Goal: Task Accomplishment & Management: Manage account settings

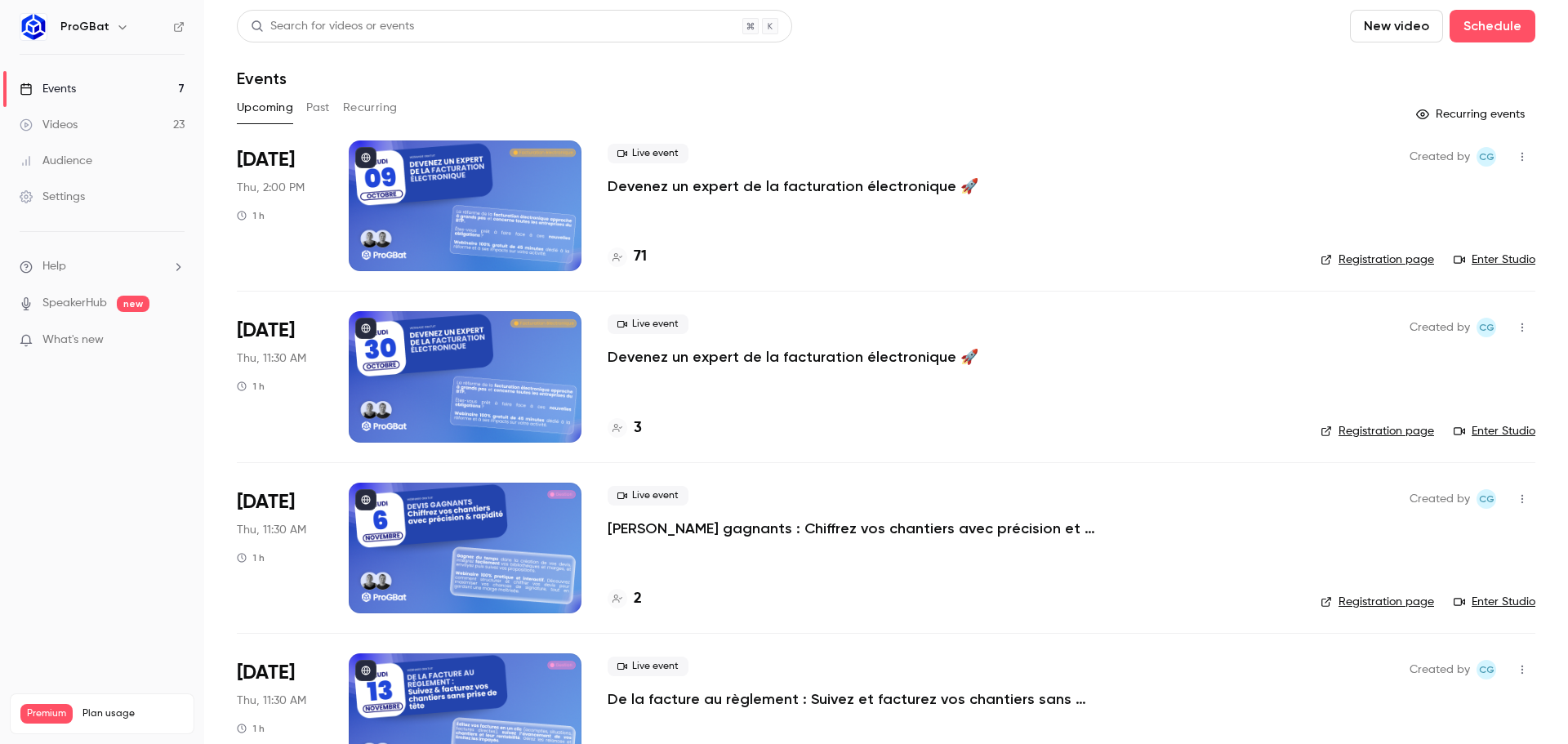
click at [79, 29] on h6 "ProGBat" at bounding box center [85, 27] width 49 height 17
click at [116, 30] on icon "button" at bounding box center [122, 26] width 13 height 13
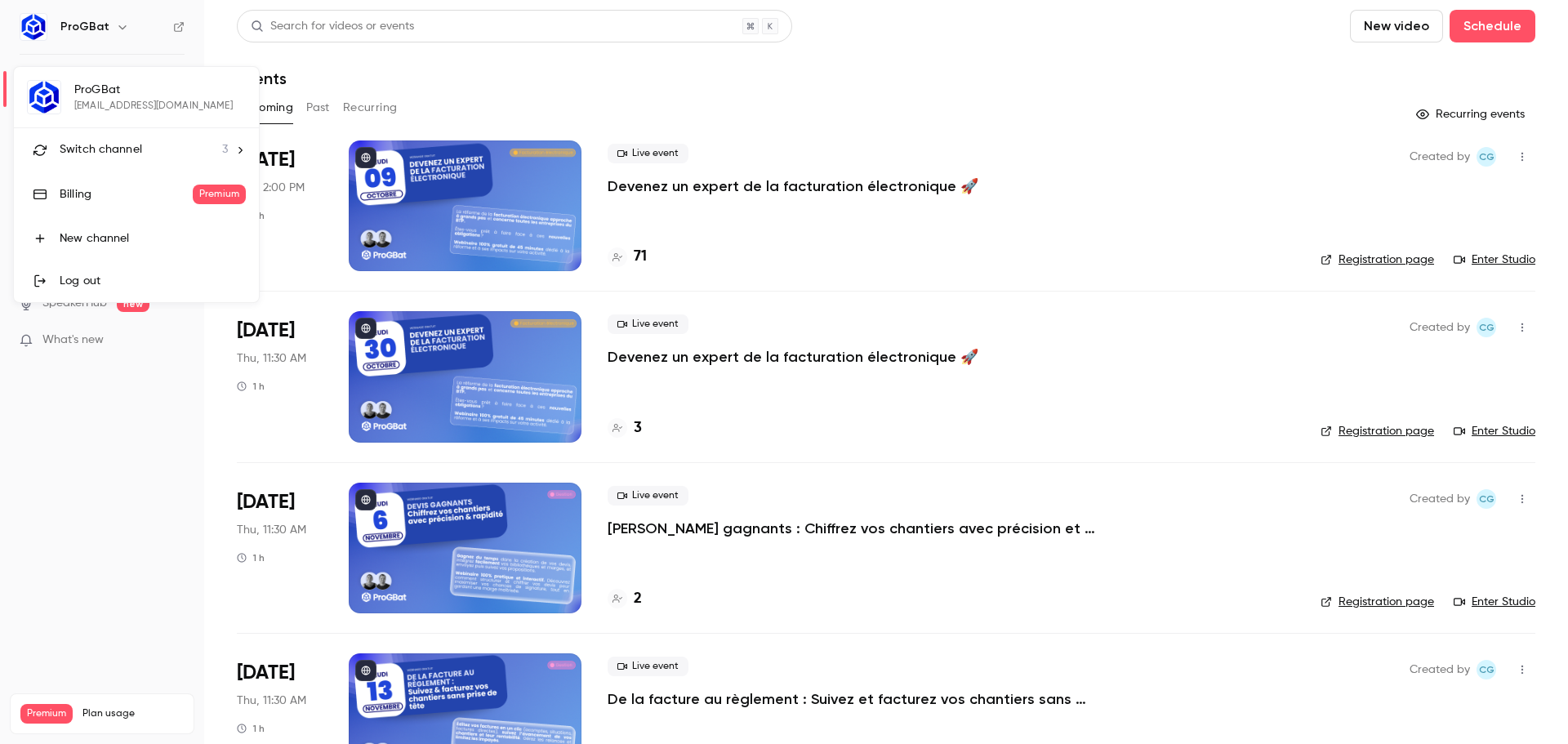
click at [107, 156] on span "Switch channel" at bounding box center [101, 150] width 83 height 17
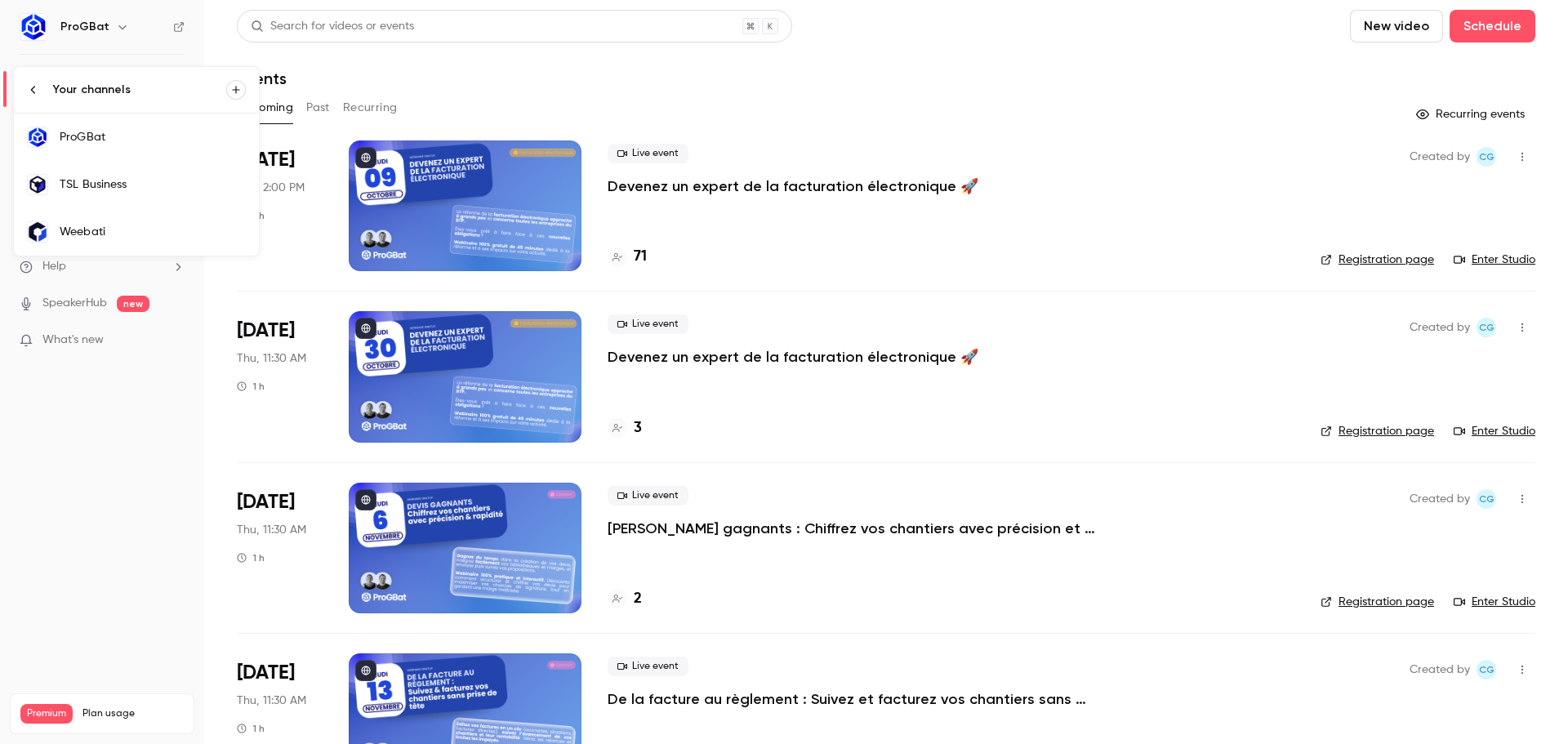
click at [161, 172] on link "TSL Business" at bounding box center [136, 184] width 245 height 47
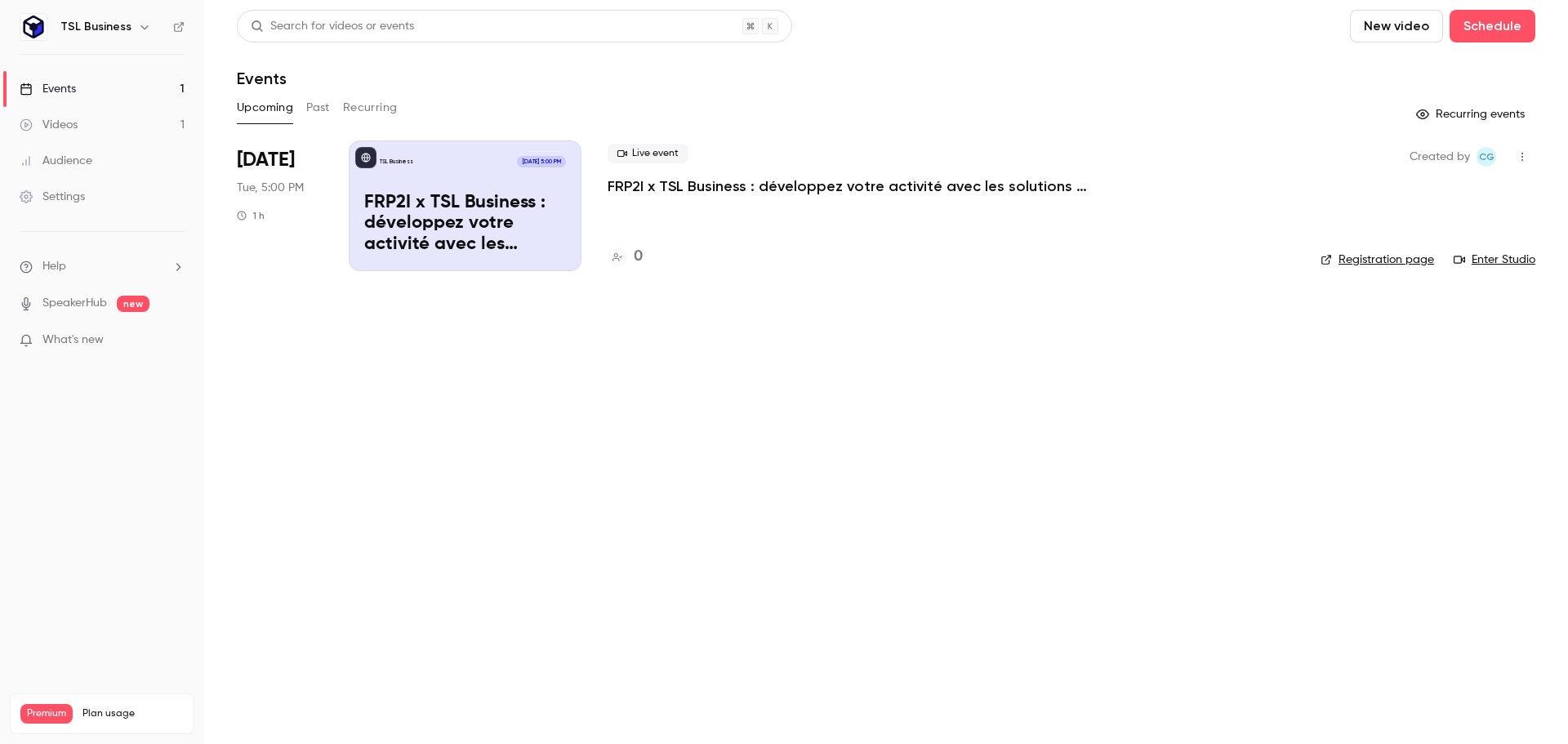
click at [688, 189] on p "FRP2I x TSL Business : développez votre activité avec les solutions BTP les plu…" at bounding box center [853, 186] width 490 height 20
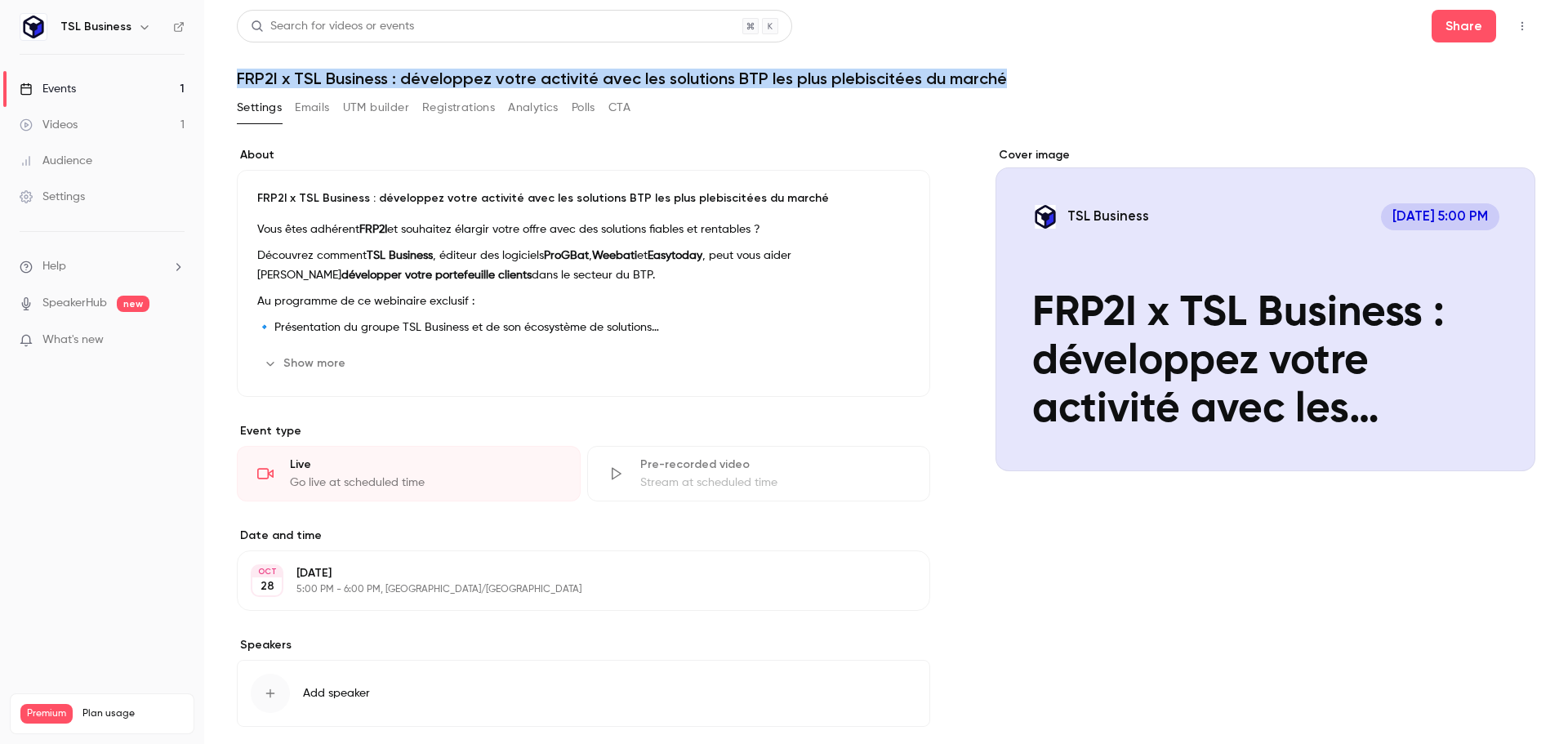
drag, startPoint x: 238, startPoint y: 79, endPoint x: 1030, endPoint y: 83, distance: 792.0
click at [1023, 83] on h1 "FRP2I x TSL Business : développez votre activité avec les solutions BTP les plu…" at bounding box center [886, 78] width 1299 height 20
copy h1 "FRP2I x TSL Business : développez votre activité avec les solutions BTP les plu…"
click at [1031, 83] on h1 "FRP2I x TSL Business : développez votre activité avec les solutions BTP les plu…" at bounding box center [886, 78] width 1299 height 20
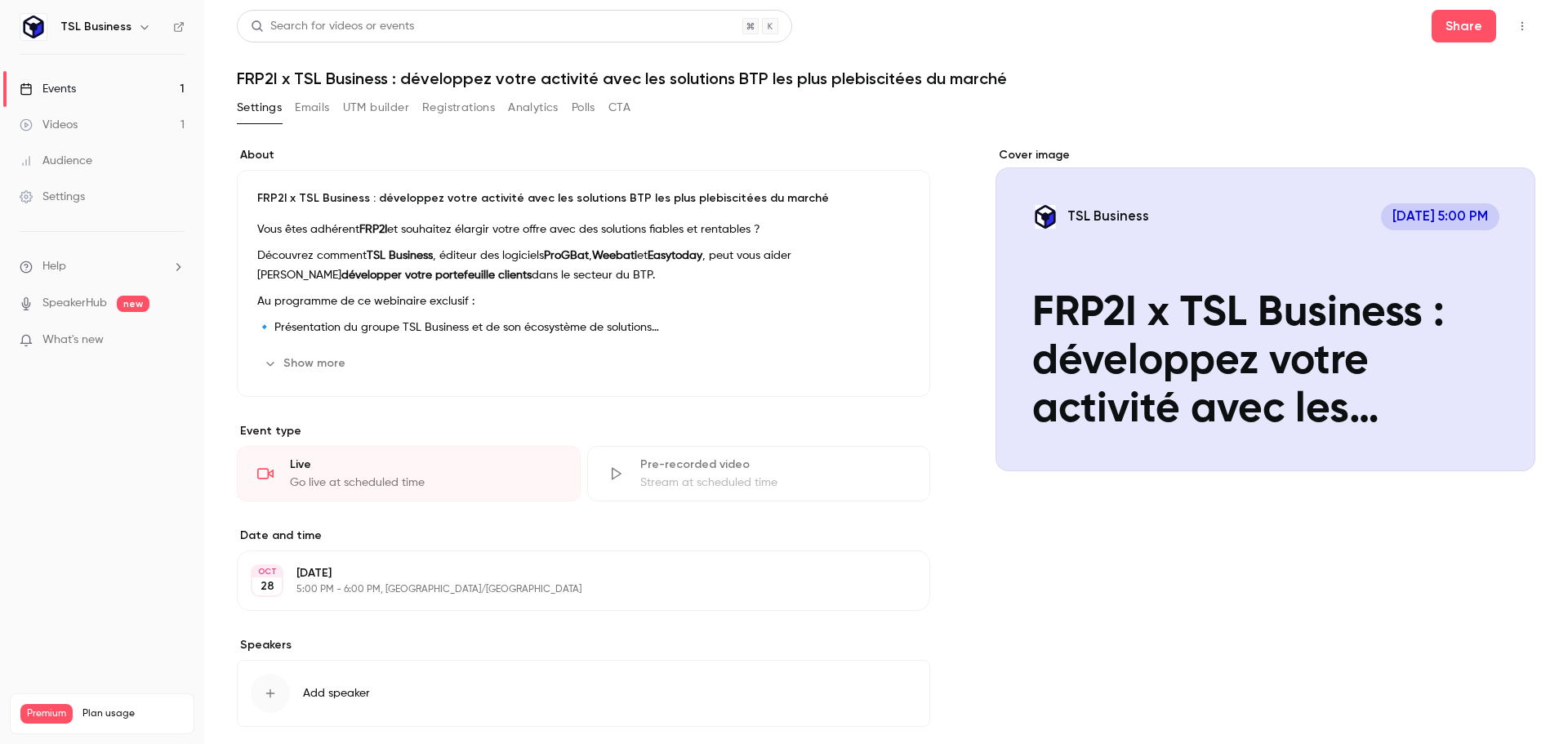
click at [309, 362] on button "Show more" at bounding box center [306, 363] width 98 height 26
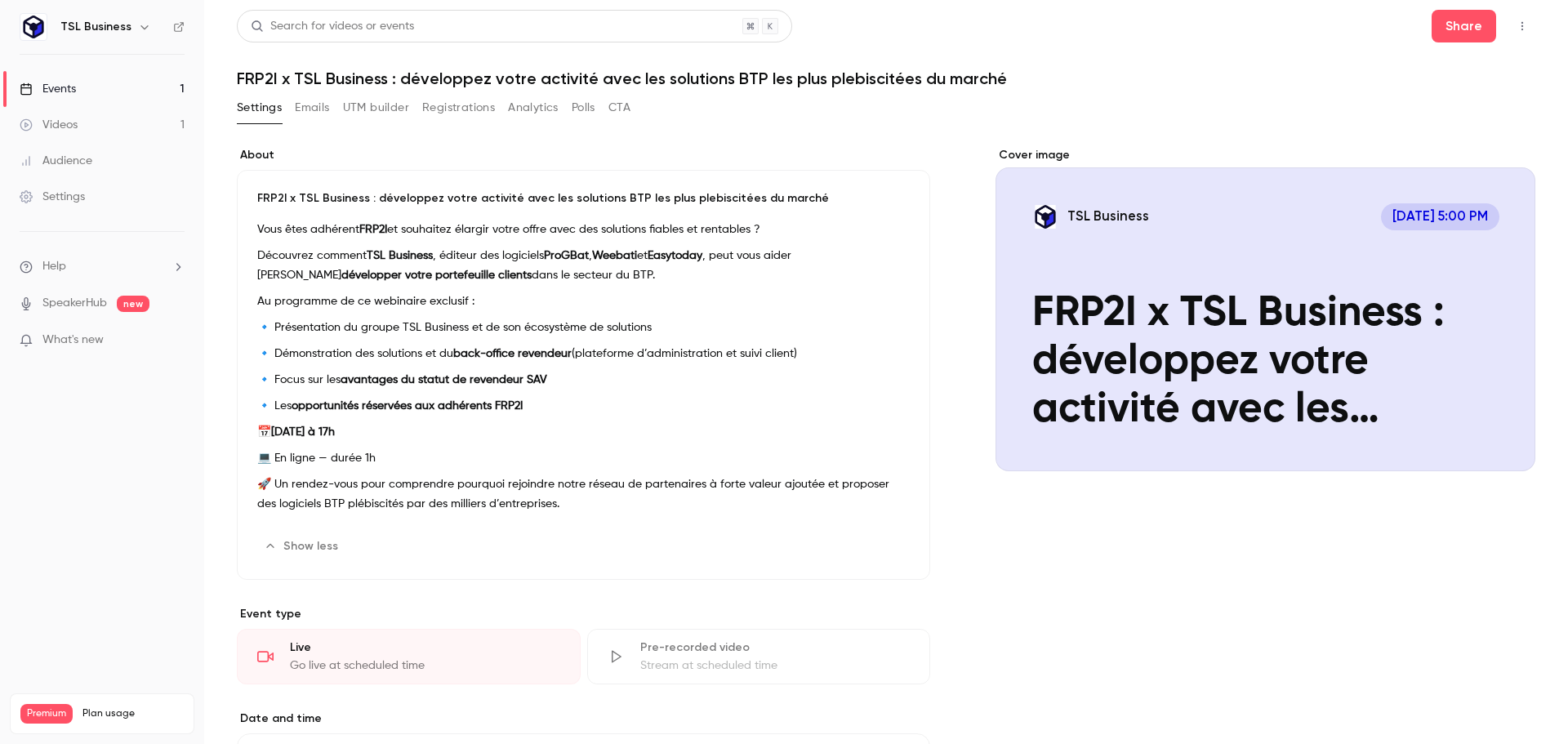
drag, startPoint x: 256, startPoint y: 256, endPoint x: 528, endPoint y: 269, distance: 272.3
click at [528, 269] on div "FRP2I x TSL Business : développez votre activité avec les solutions BTP les plu…" at bounding box center [583, 375] width 694 height 410
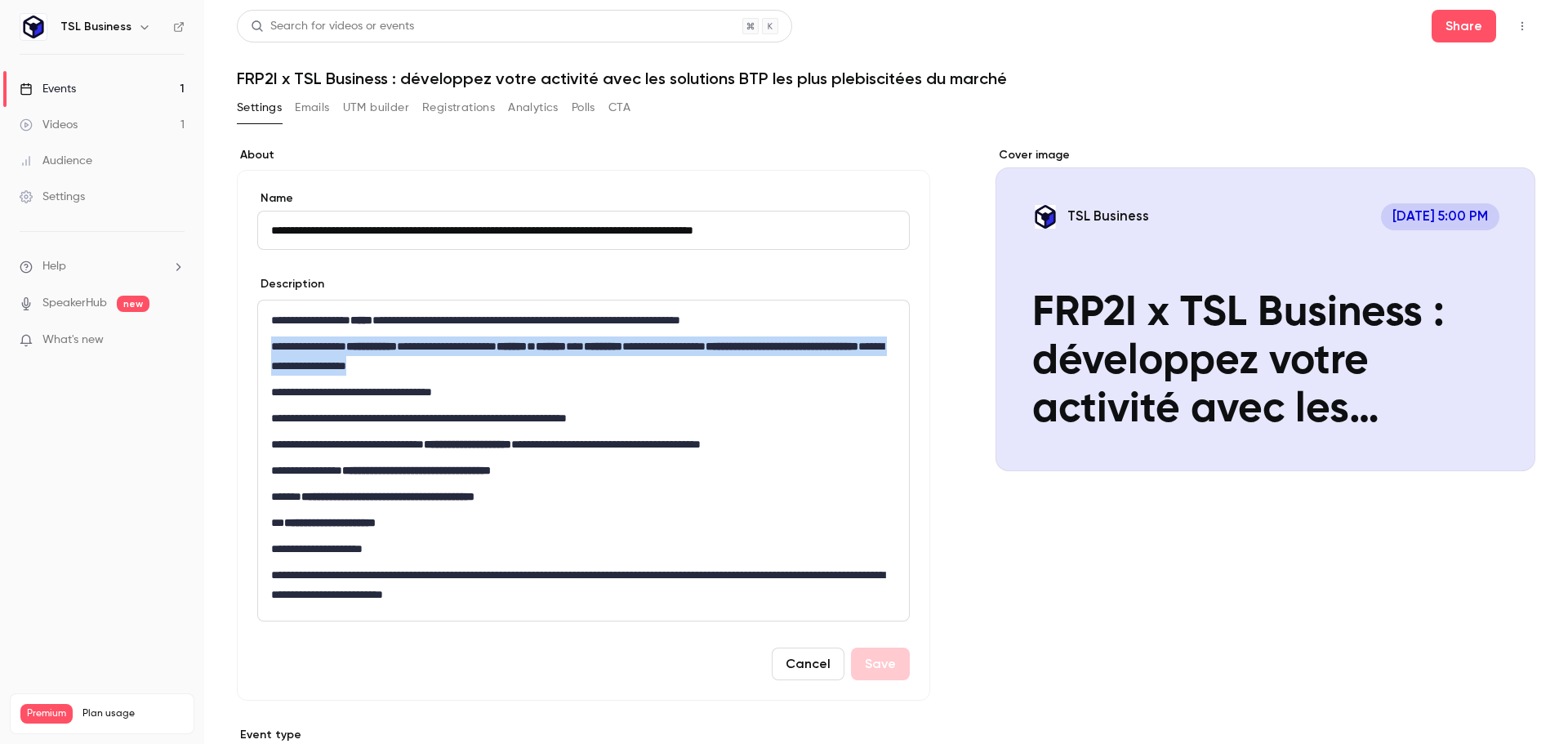
drag, startPoint x: 270, startPoint y: 344, endPoint x: 578, endPoint y: 362, distance: 308.5
click at [578, 362] on div "**********" at bounding box center [583, 461] width 651 height 320
drag, startPoint x: 783, startPoint y: 364, endPoint x: 855, endPoint y: 369, distance: 72.2
click at [782, 364] on p "**********" at bounding box center [580, 355] width 618 height 39
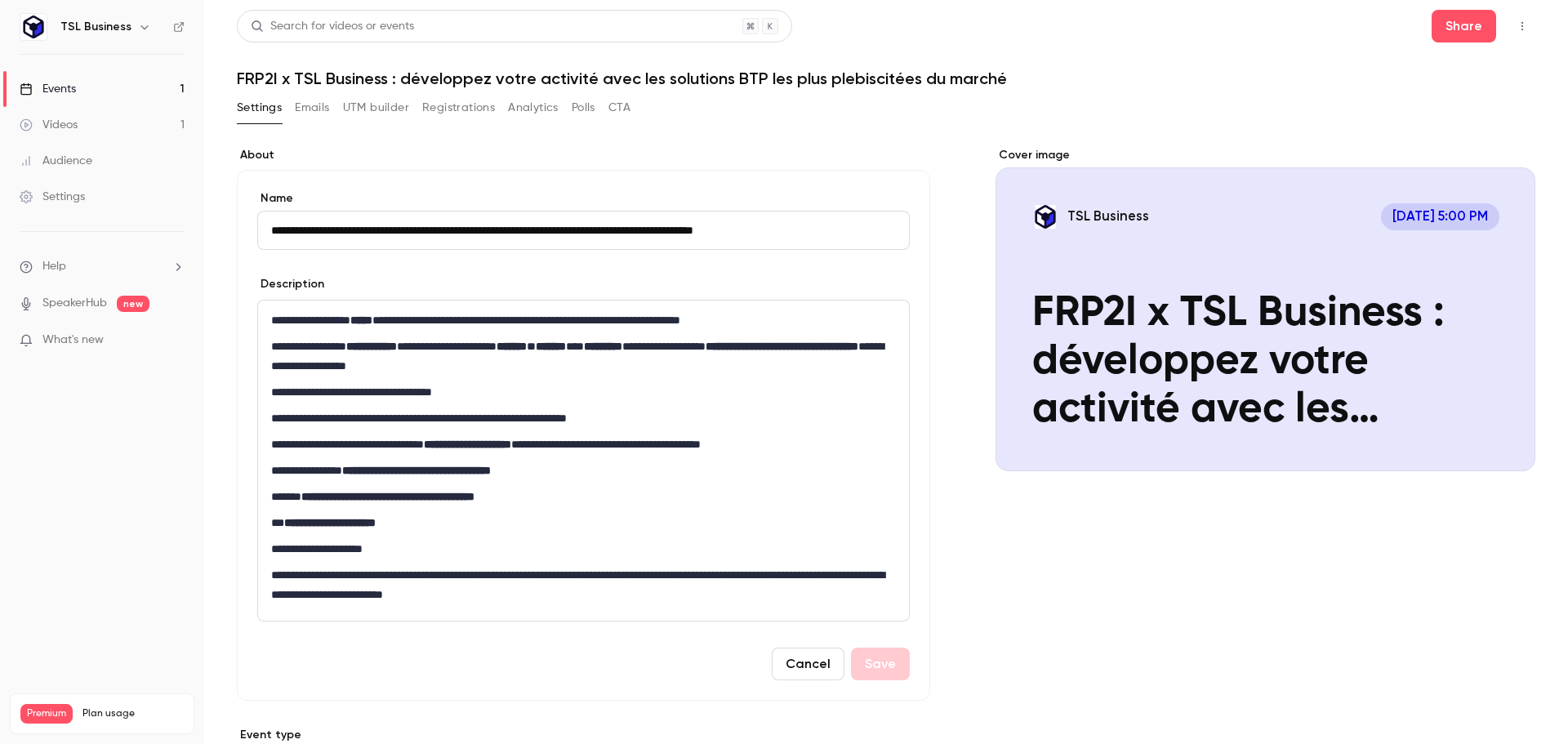
click at [617, 383] on p "**********" at bounding box center [580, 392] width 618 height 20
click at [96, 91] on link "Events 1" at bounding box center [102, 89] width 204 height 36
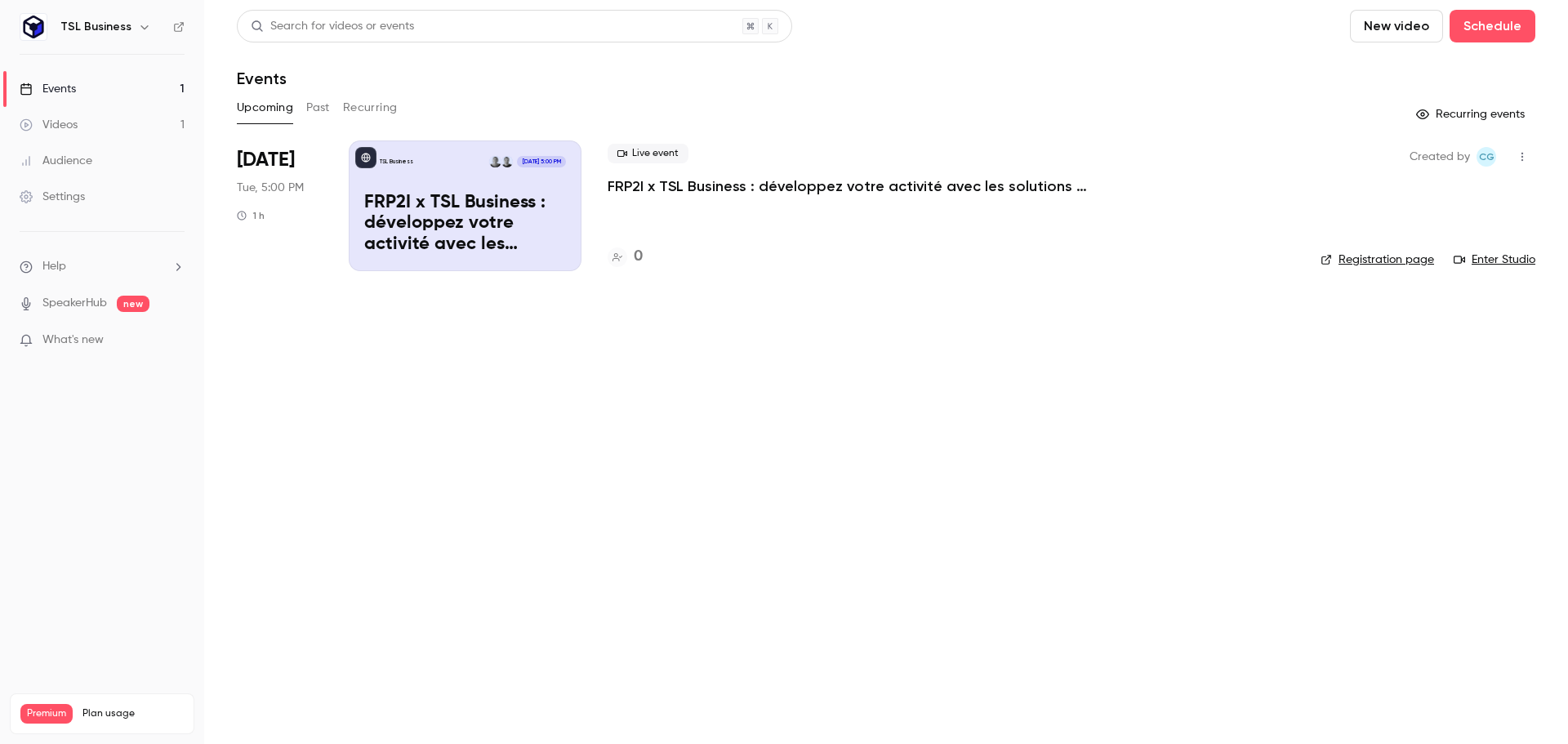
click at [138, 26] on icon "button" at bounding box center [144, 26] width 13 height 13
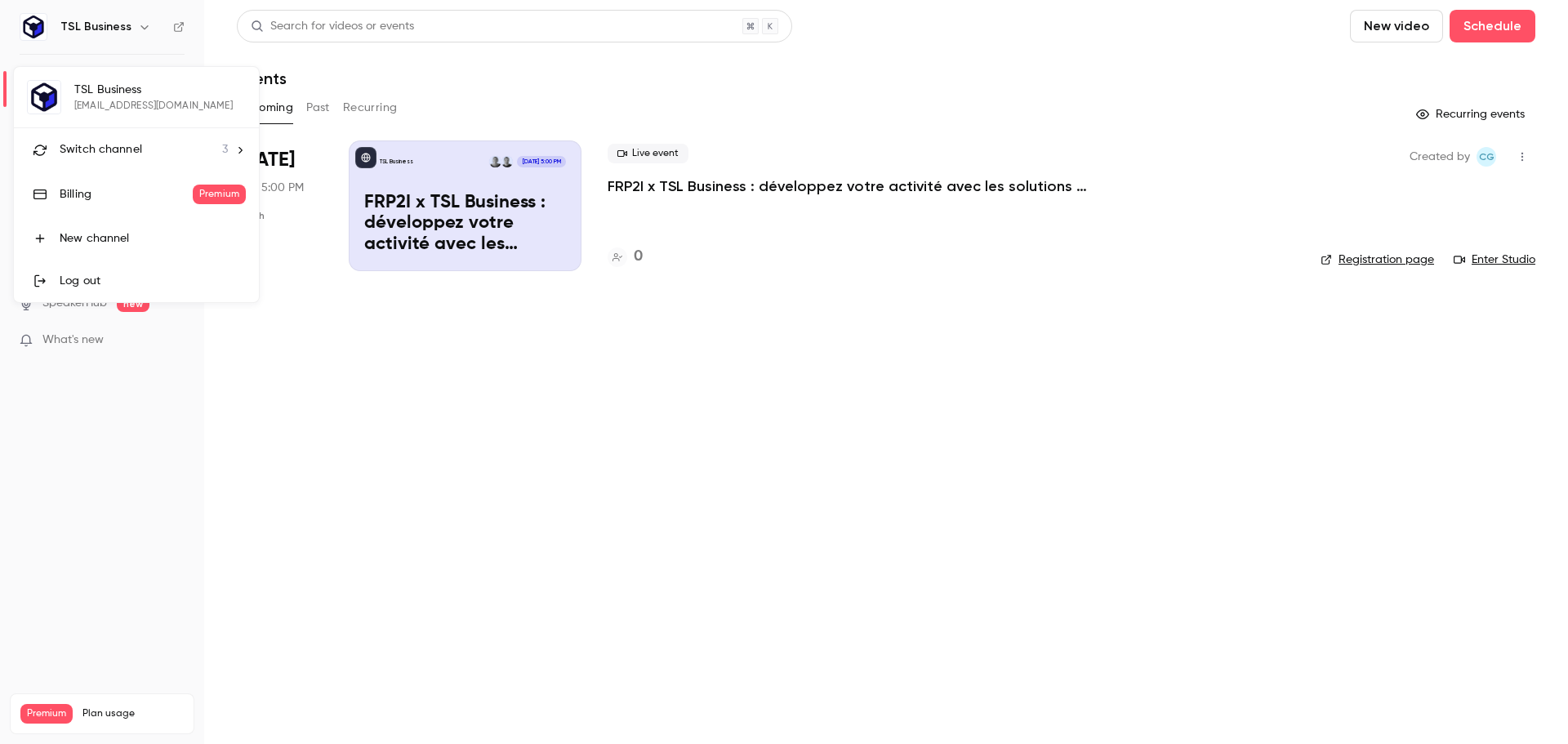
click at [129, 151] on span "Switch channel" at bounding box center [101, 150] width 83 height 17
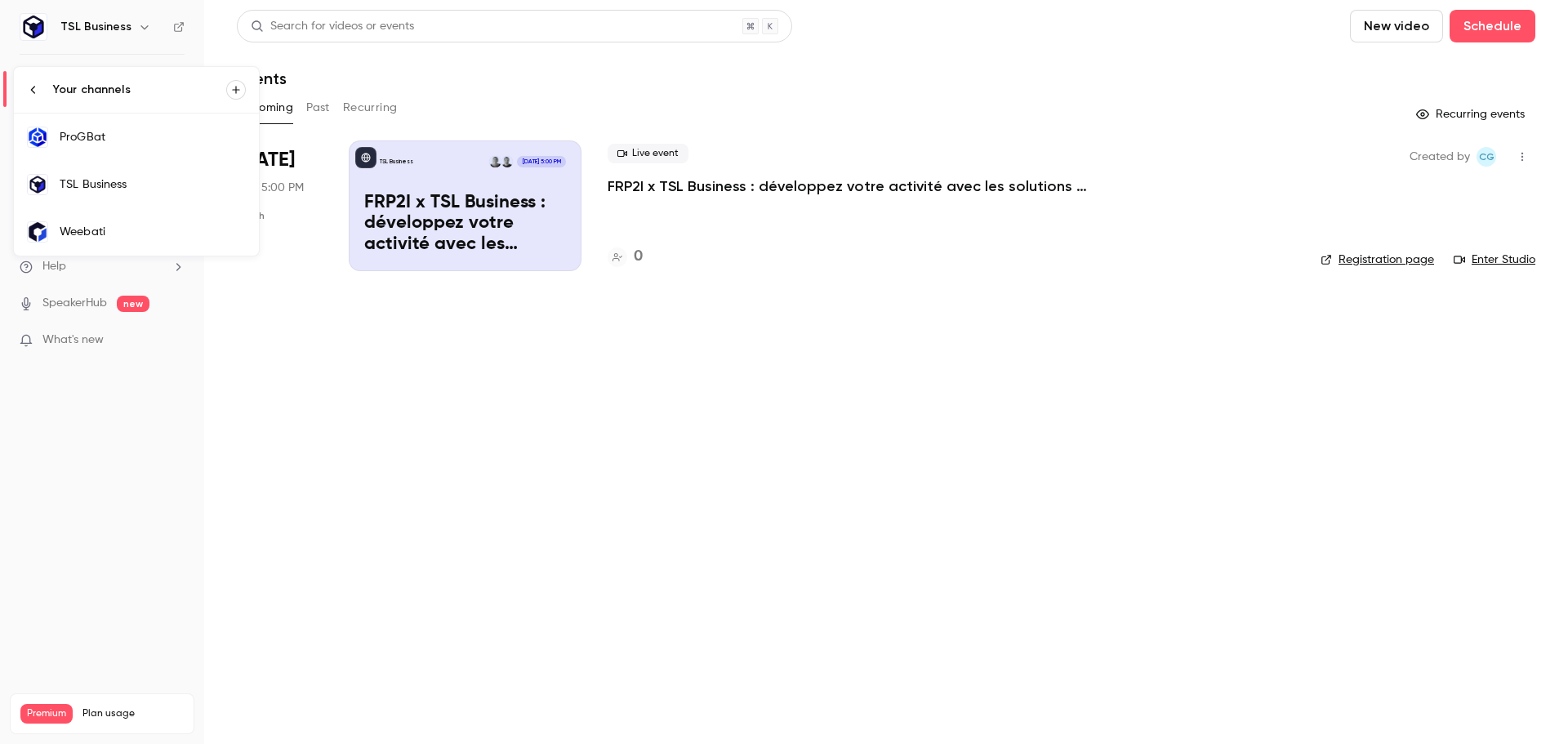
click at [147, 149] on link "ProGBat" at bounding box center [136, 137] width 245 height 47
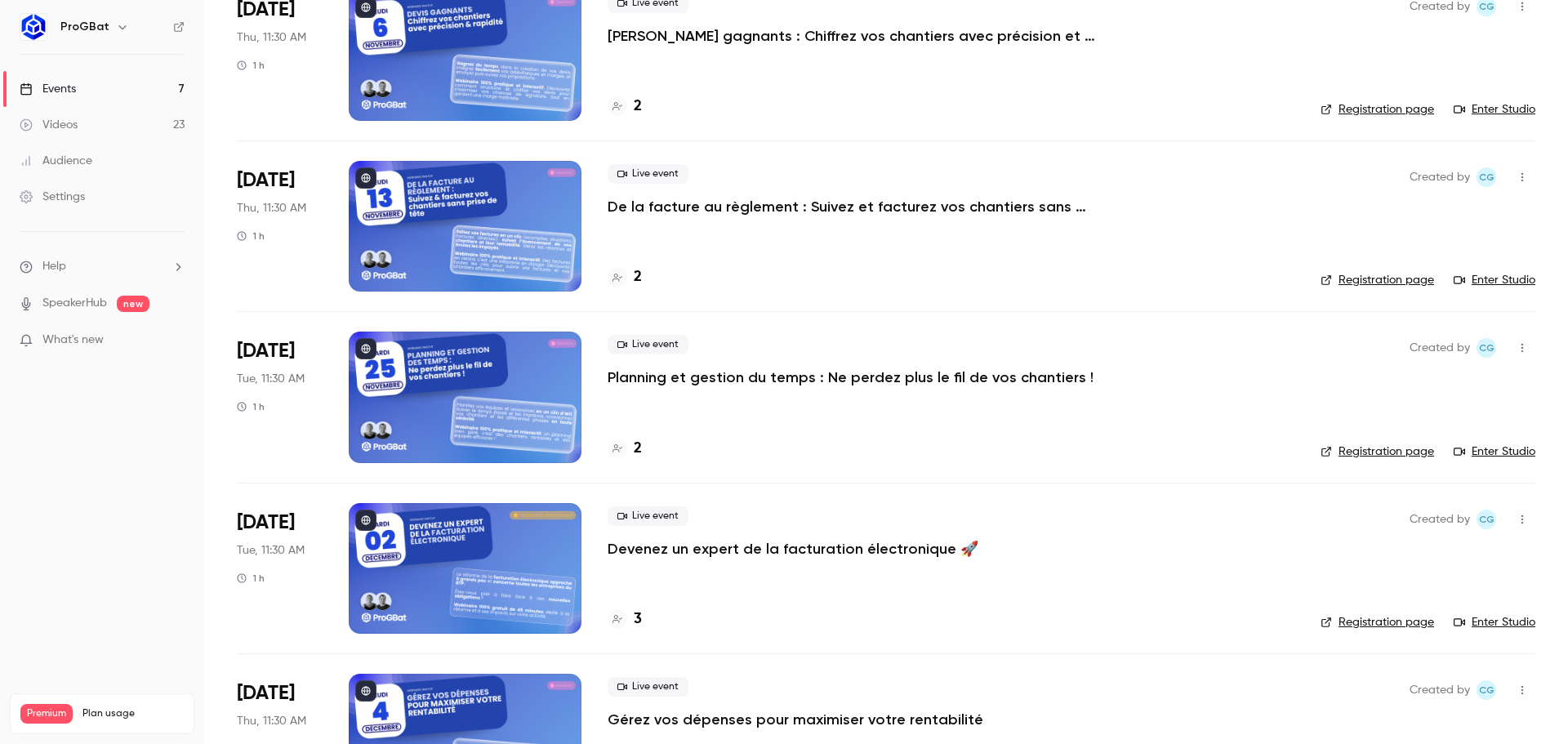
scroll to position [582, 0]
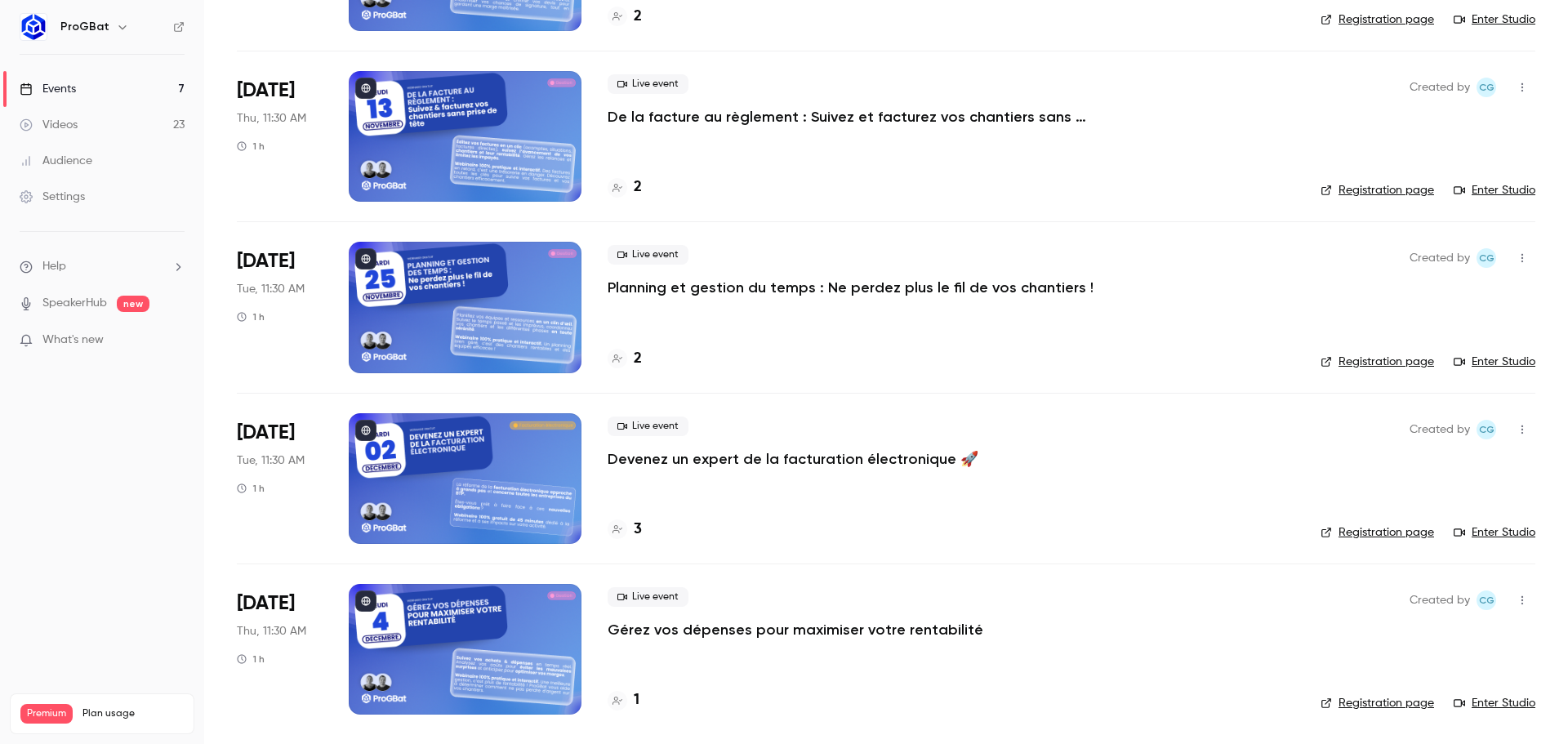
click at [101, 23] on h6 "ProGBat" at bounding box center [85, 27] width 49 height 17
click at [124, 28] on icon "button" at bounding box center [122, 26] width 13 height 13
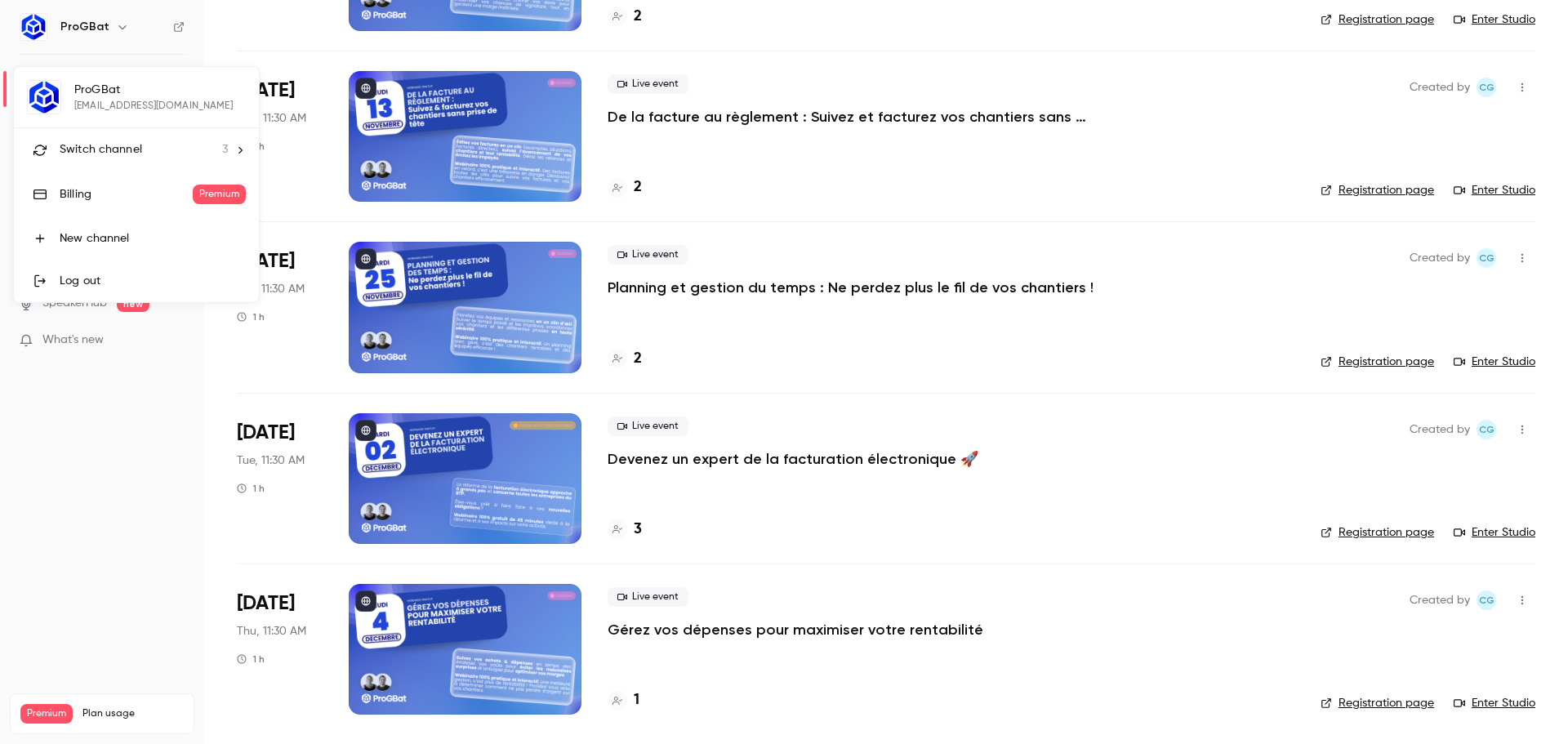
click at [121, 136] on li "Switch channel 3" at bounding box center [136, 149] width 245 height 43
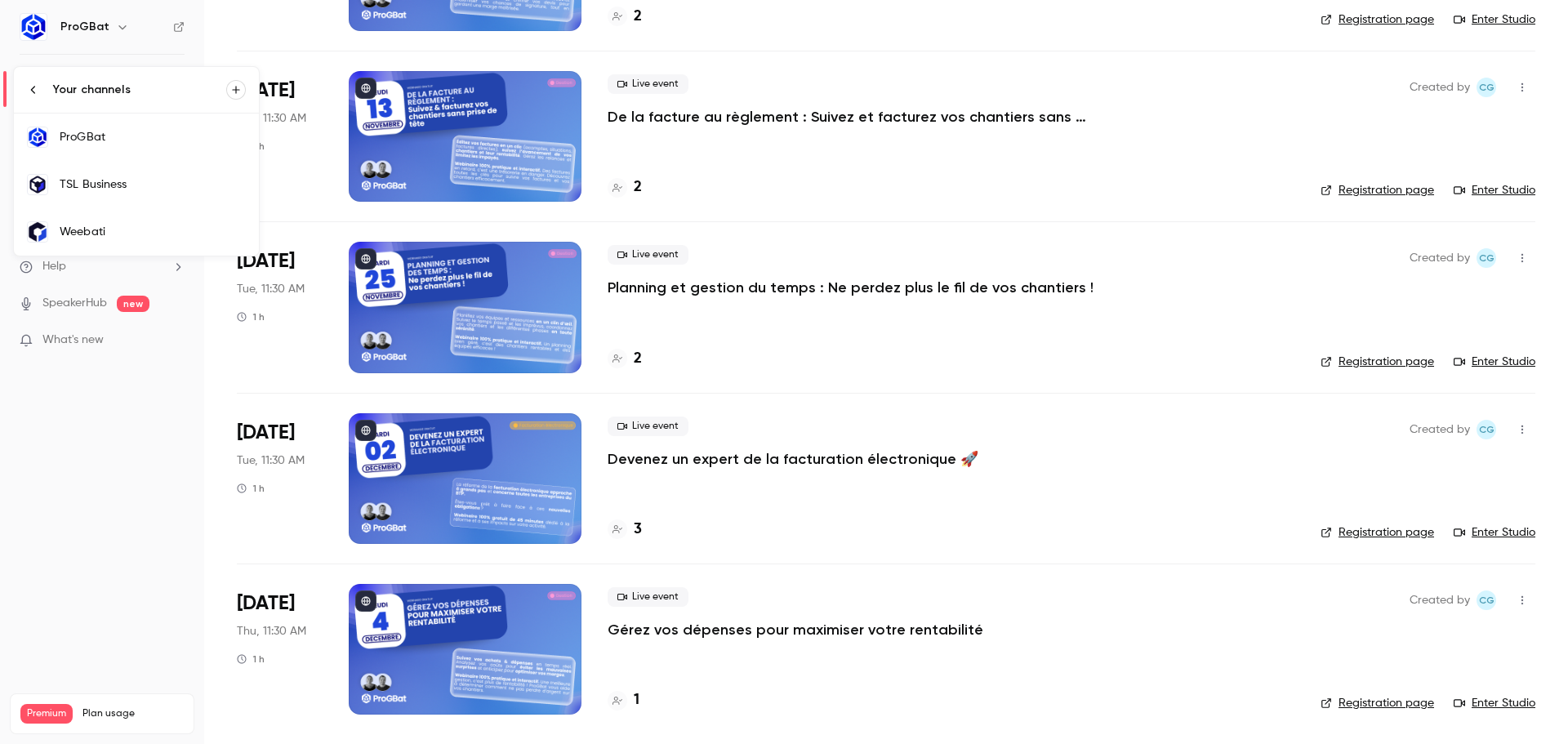
click at [163, 179] on div "TSL Business" at bounding box center [153, 184] width 186 height 17
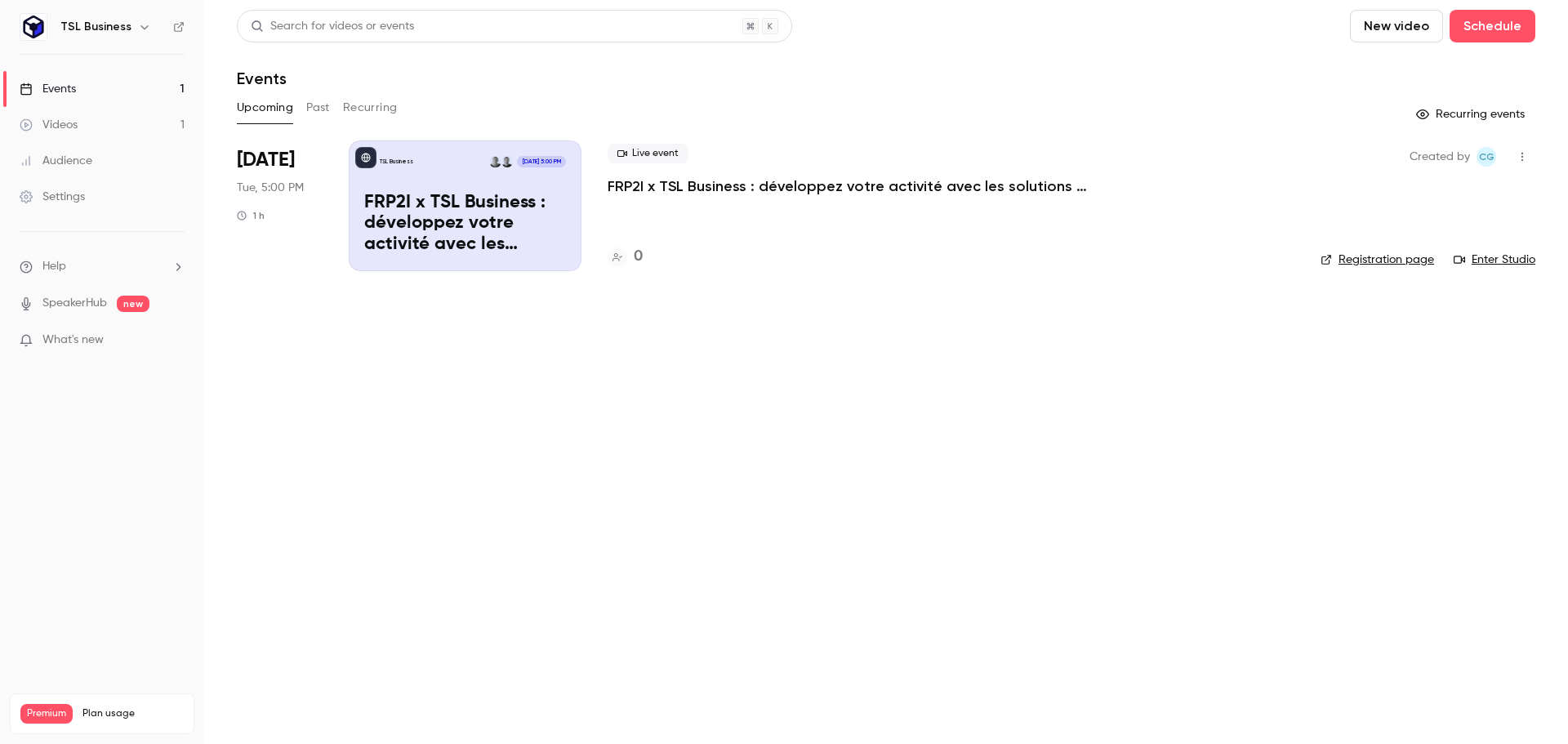
click at [687, 178] on p "FRP2I x TSL Business : développez votre activité avec les solutions BTP les plu…" at bounding box center [853, 186] width 490 height 20
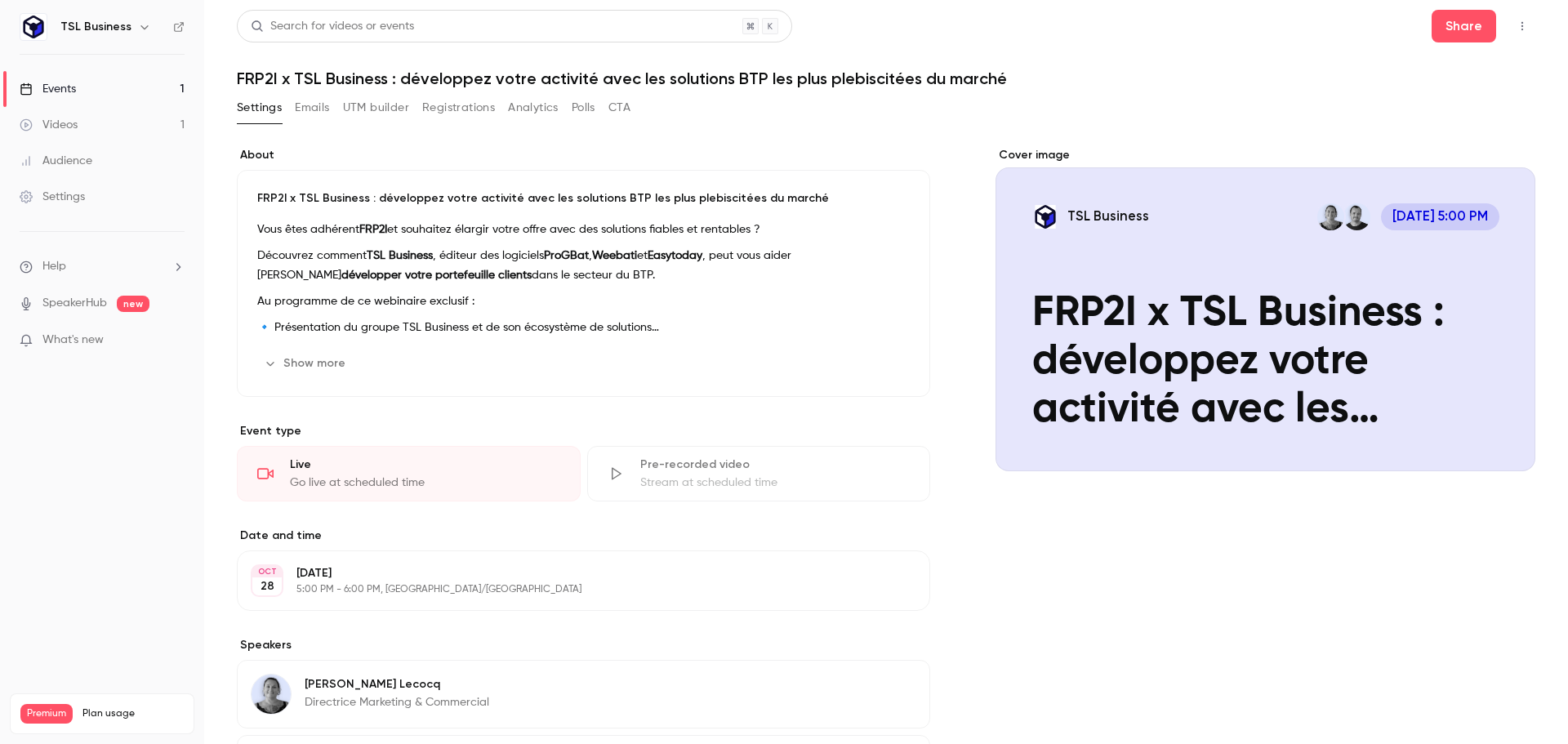
click at [1497, 437] on icon "Cover image" at bounding box center [1505, 442] width 18 height 13
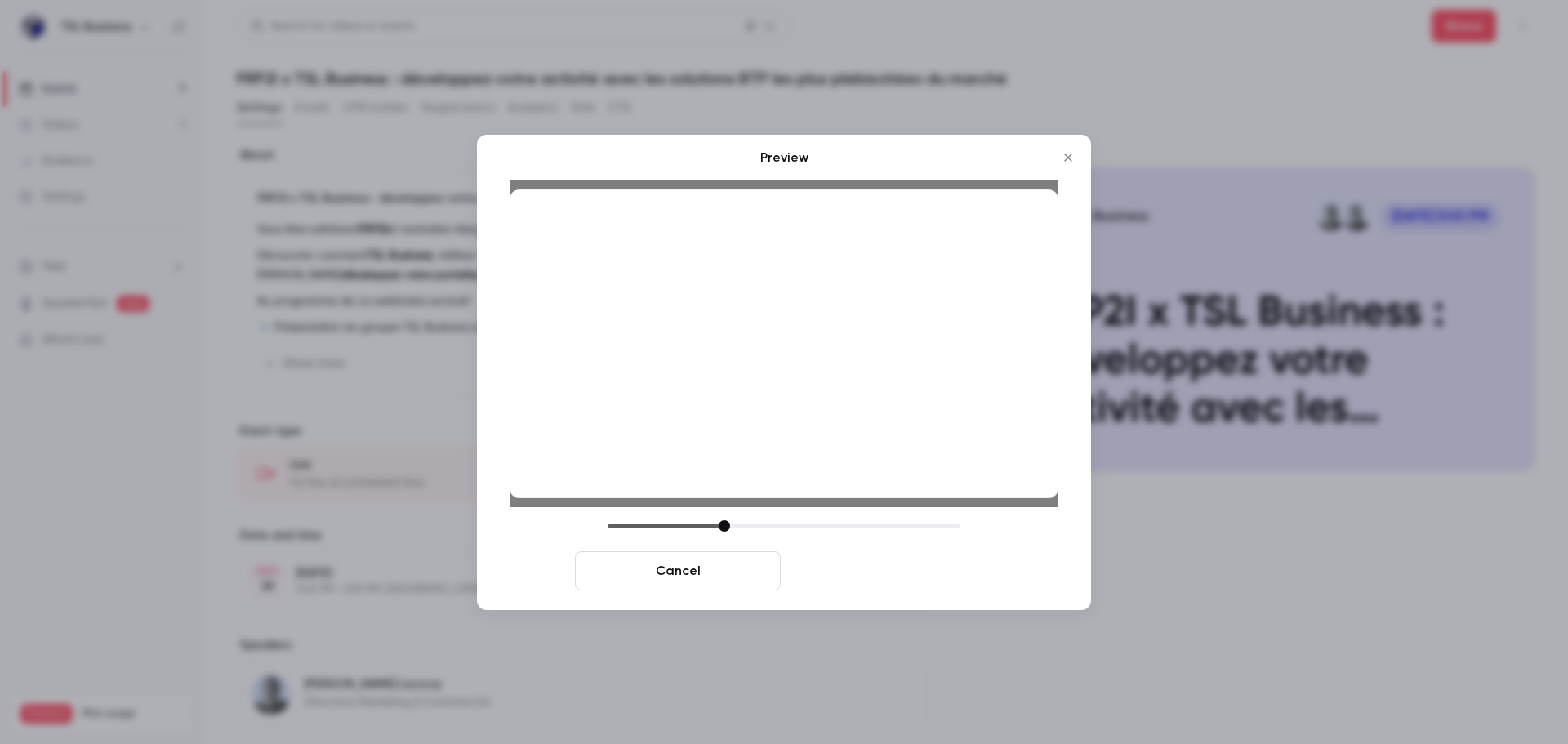
click at [879, 586] on button "Save cover" at bounding box center [890, 570] width 206 height 39
click at [882, 565] on button "Save cover" at bounding box center [890, 570] width 206 height 39
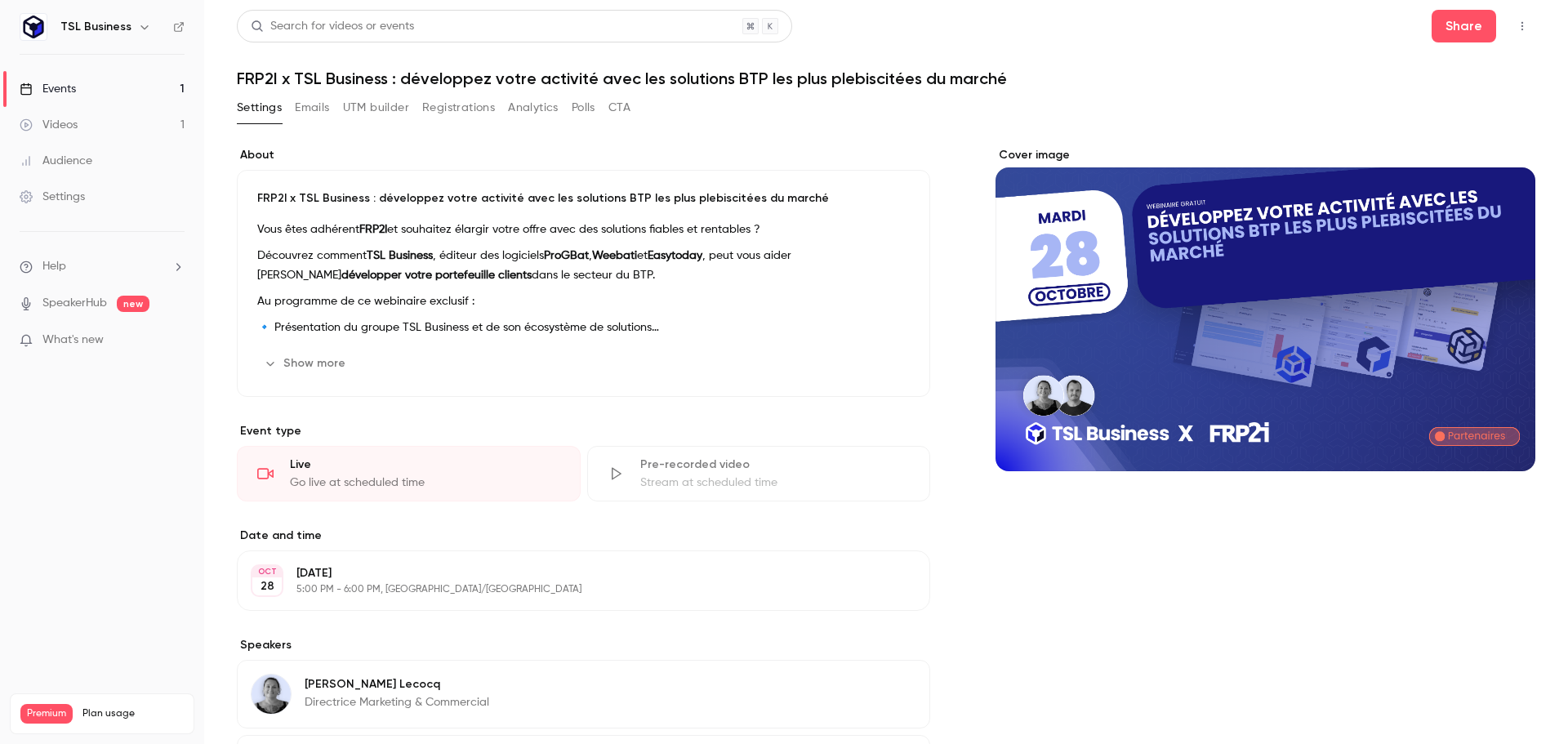
click at [128, 81] on link "Events 1" at bounding box center [102, 89] width 204 height 36
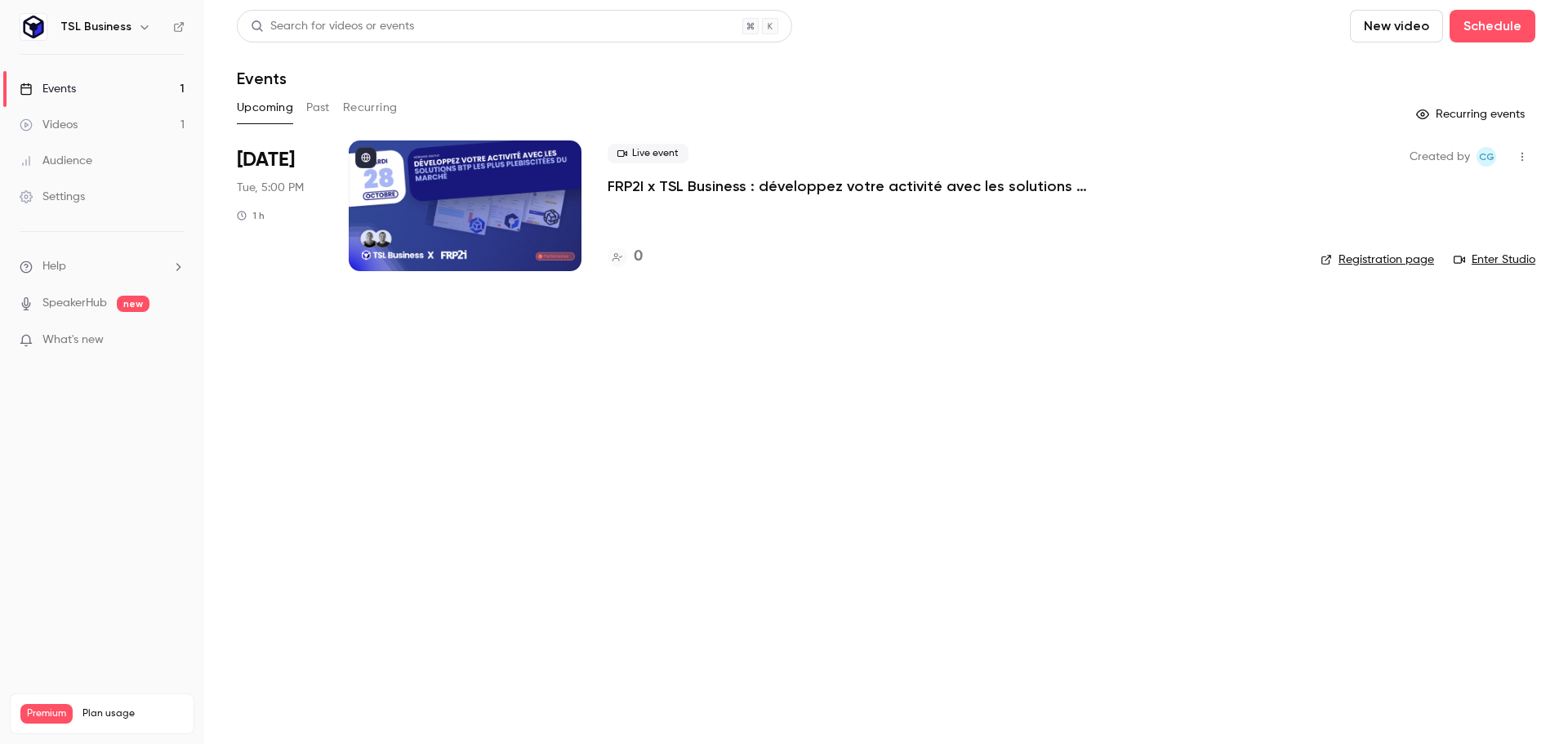
click at [483, 197] on div at bounding box center [465, 206] width 233 height 130
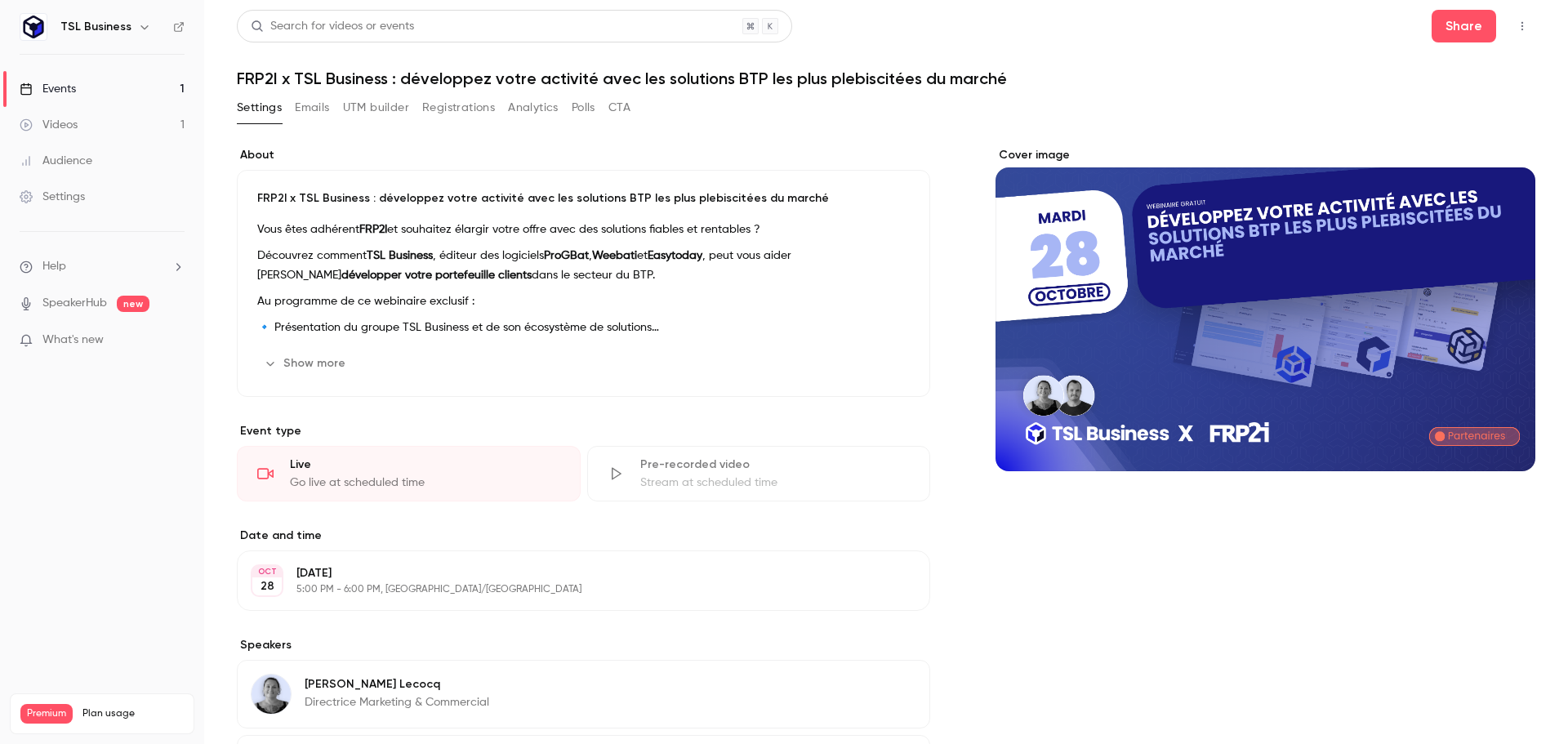
click at [1224, 362] on div "Cover image" at bounding box center [1265, 309] width 540 height 324
click at [0, 0] on input "Cover image" at bounding box center [0, 0] width 0 height 0
